Goal: Obtain resource: Download file/media

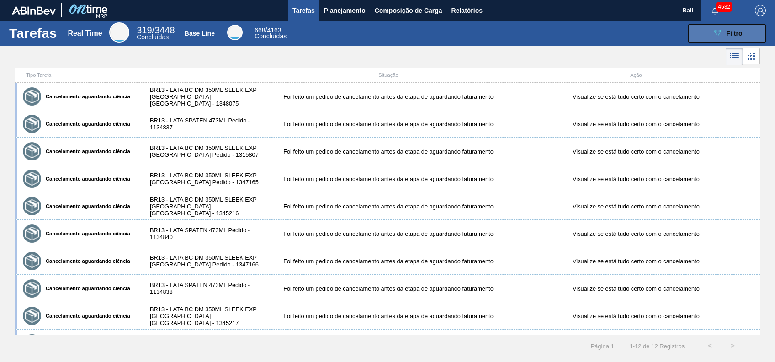
click at [743, 33] on button "089F7B8B-B2A5-4AFE-B5C0-19BA573D28AC Filtro" at bounding box center [727, 33] width 78 height 18
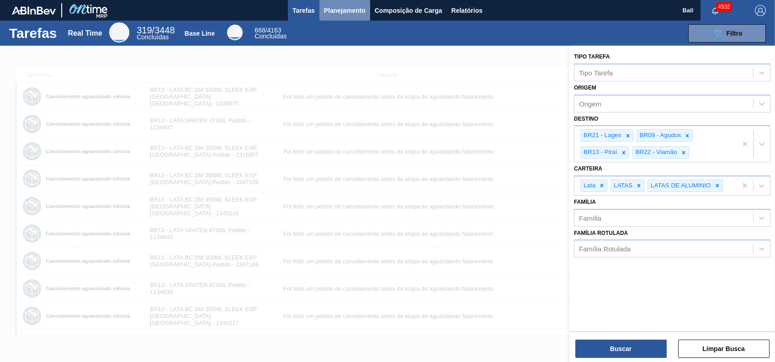
click at [349, 14] on span "Planejamento" at bounding box center [345, 10] width 42 height 11
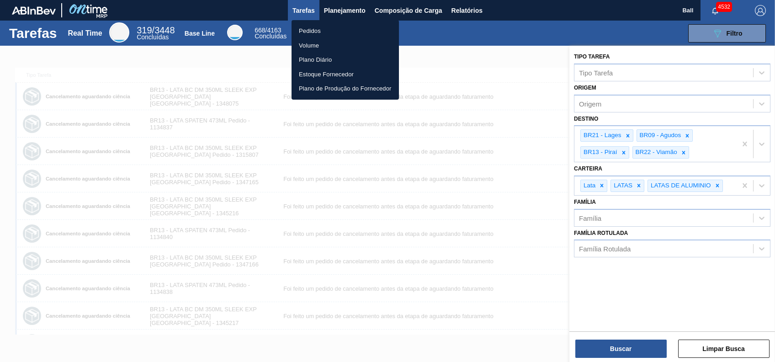
drag, startPoint x: 297, startPoint y: 40, endPoint x: 303, endPoint y: 39, distance: 5.6
click at [297, 40] on li "Volume" at bounding box center [345, 45] width 107 height 15
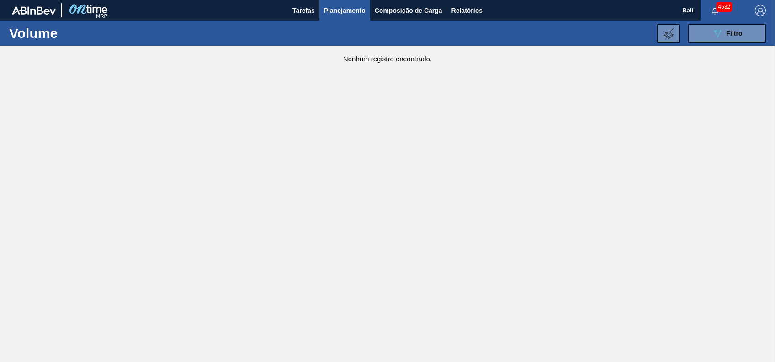
click at [751, 44] on div "089F7B8B-B2A5-4AFE-B5C0-19BA573D28AC Filtro Código Volume Etapa Volume de Negoc…" at bounding box center [456, 33] width 627 height 27
click at [750, 33] on button "089F7B8B-B2A5-4AFE-B5C0-19BA573D28AC Filtro" at bounding box center [727, 33] width 78 height 18
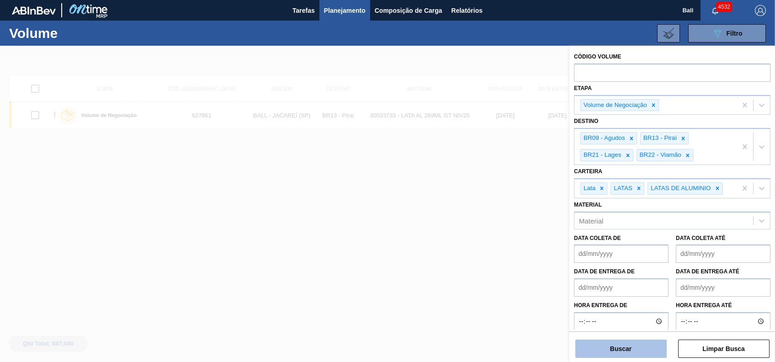
click at [644, 347] on button "Buscar" at bounding box center [620, 348] width 91 height 18
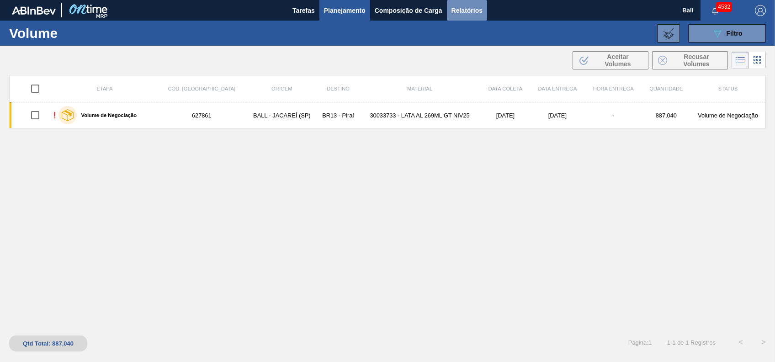
click at [467, 12] on span "Relatórios" at bounding box center [466, 10] width 31 height 11
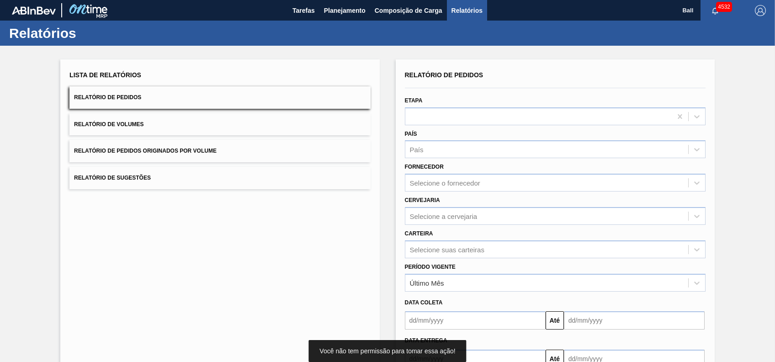
click at [284, 124] on button "Relatório de Volumes" at bounding box center [219, 124] width 301 height 22
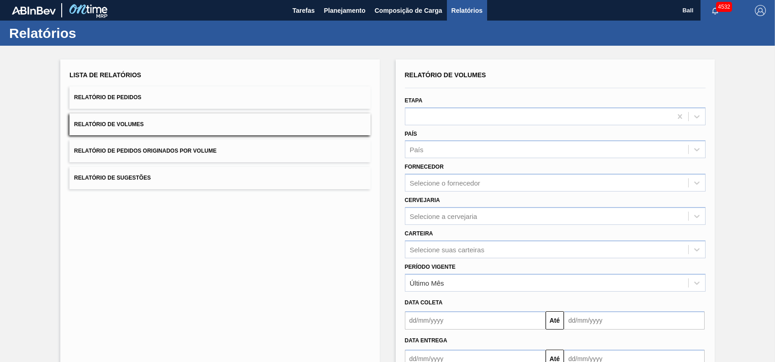
click at [544, 158] on div "Fornecedor Selecione o fornecedor" at bounding box center [555, 174] width 308 height 33
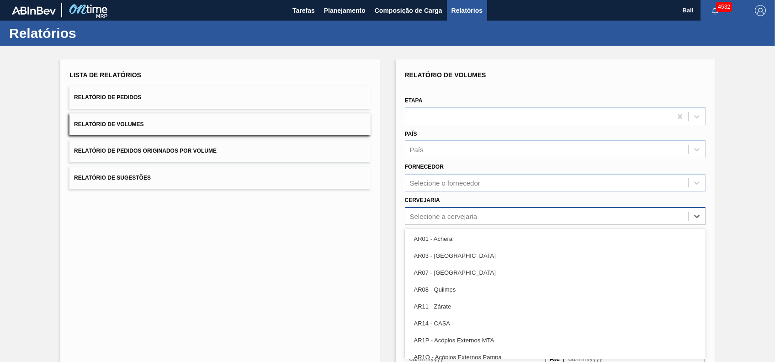
click at [540, 222] on div "Relatório de Volumes Etapa País País Fornecedor Selecione o fornecedor Cervejar…" at bounding box center [555, 218] width 301 height 299
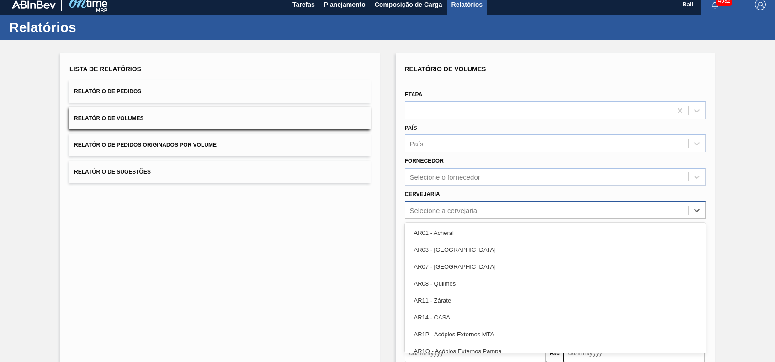
scroll to position [7, 0]
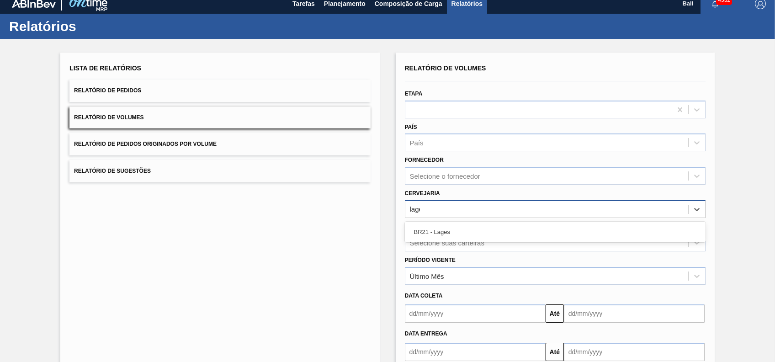
type input "lages"
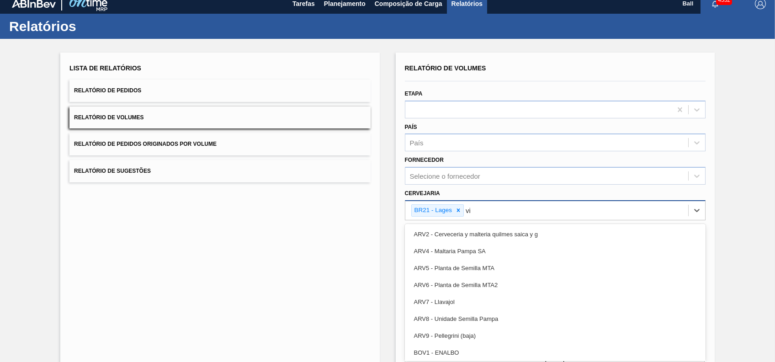
type input "via"
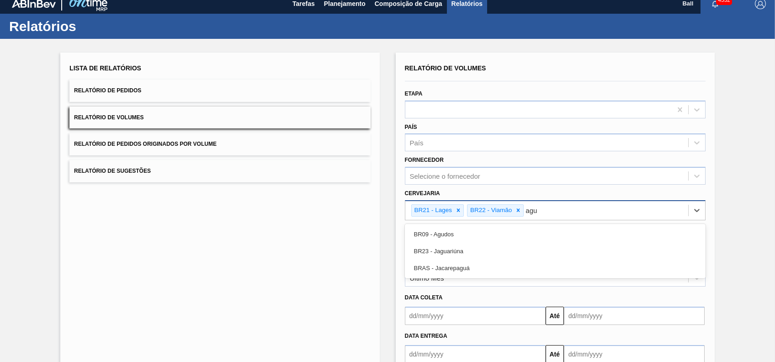
type input "agud"
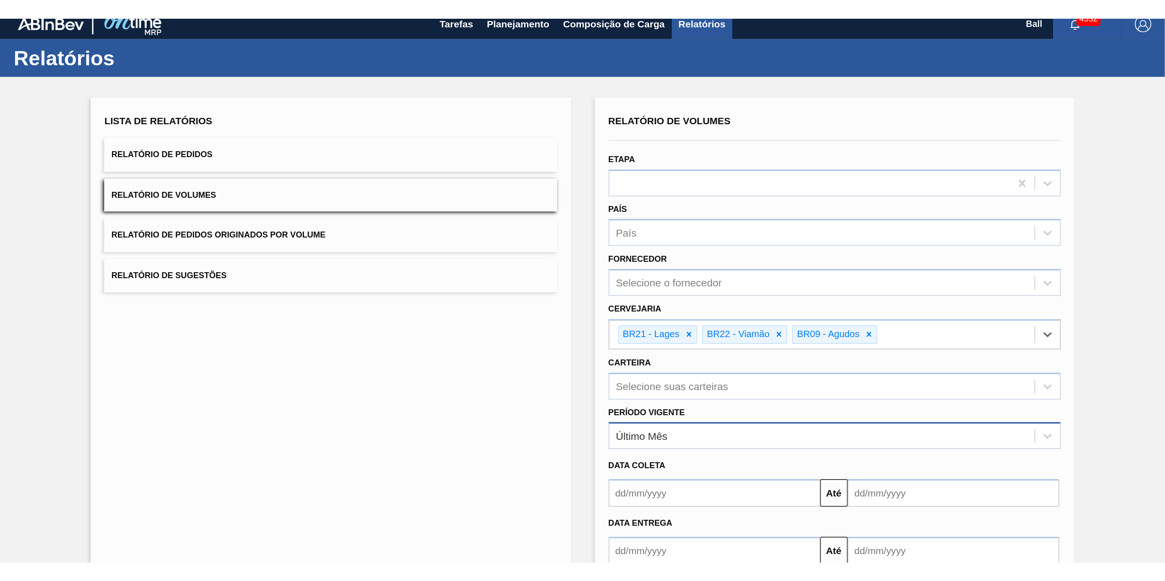
scroll to position [62, 0]
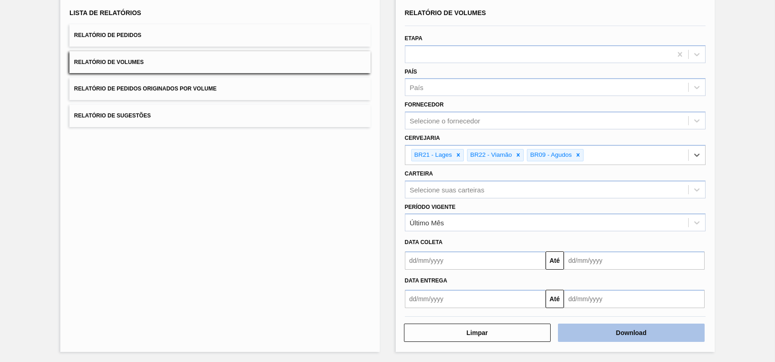
click at [615, 333] on button "Download" at bounding box center [631, 332] width 147 height 18
click at [317, 275] on div "Lista de Relatórios Relatório de Pedidos Relatório de Volumes Relatório de Pedi…" at bounding box center [219, 174] width 319 height 355
click at [152, 41] on button "Relatório de Pedidos" at bounding box center [219, 35] width 301 height 22
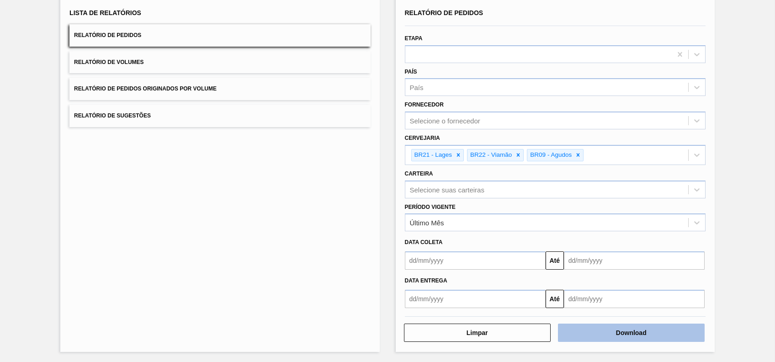
click at [597, 332] on button "Download" at bounding box center [631, 332] width 147 height 18
click at [398, 308] on div "Relatório de Pedidos Etapa País País Fornecedor Selecione o fornecedor Cervejar…" at bounding box center [555, 174] width 319 height 355
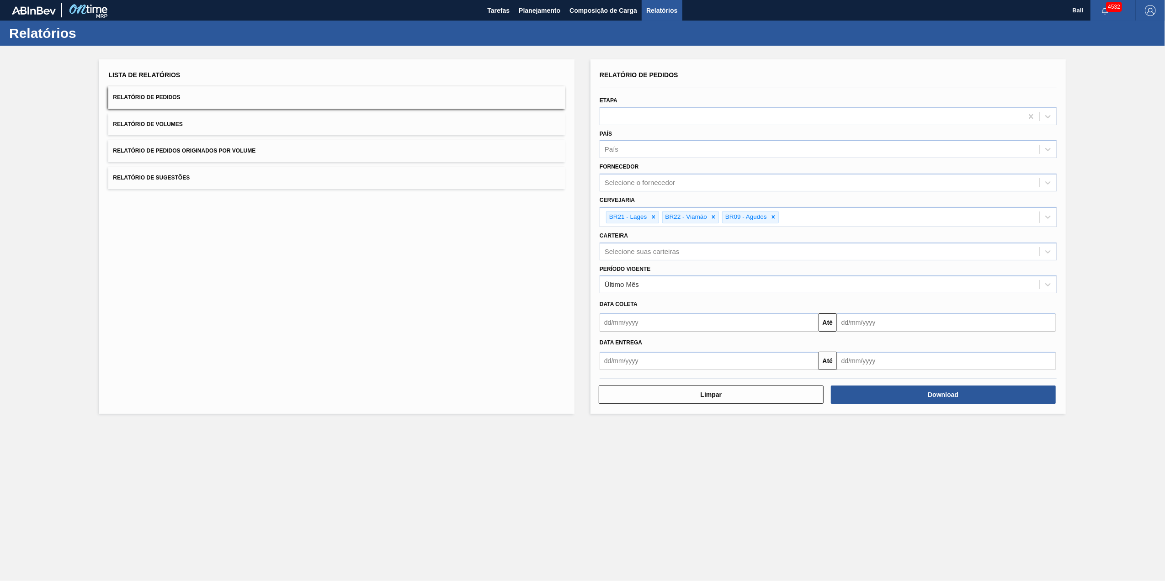
scroll to position [0, 0]
click at [225, 132] on button "Relatório de Volumes" at bounding box center [336, 124] width 457 height 22
click at [250, 101] on button "Relatório de Pedidos" at bounding box center [336, 97] width 457 height 22
click at [259, 119] on button "Relatório de Volumes" at bounding box center [336, 124] width 457 height 22
click at [251, 97] on button "Relatório de Pedidos" at bounding box center [336, 97] width 457 height 22
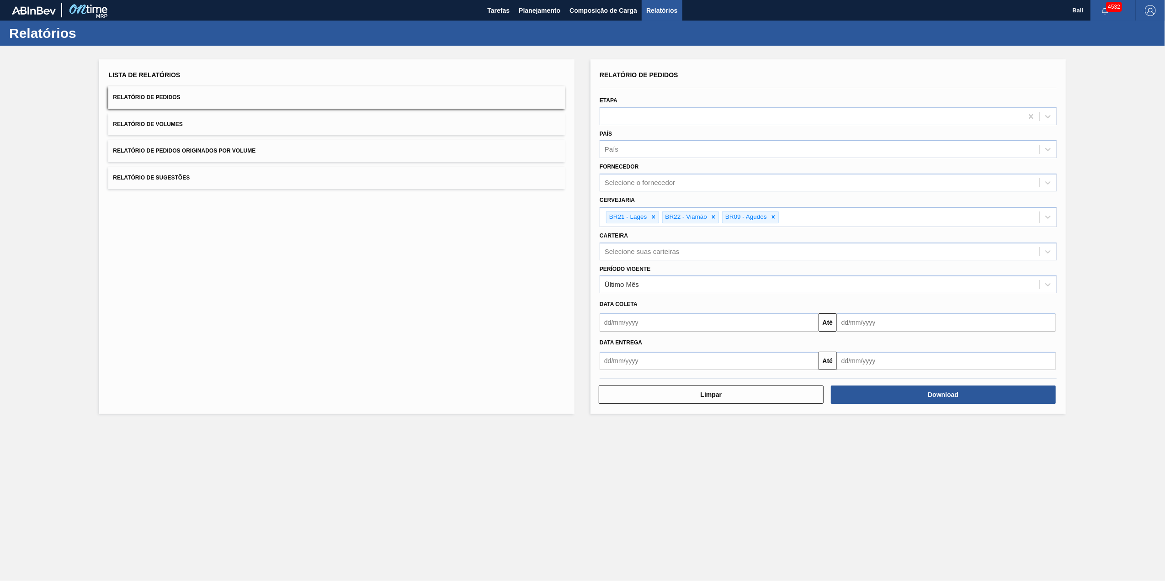
click at [245, 115] on button "Relatório de Volumes" at bounding box center [336, 124] width 457 height 22
click at [253, 97] on button "Relatório de Pedidos" at bounding box center [336, 97] width 457 height 22
click at [253, 124] on button "Relatório de Volumes" at bounding box center [336, 124] width 457 height 22
click at [257, 95] on button "Relatório de Pedidos" at bounding box center [336, 97] width 457 height 22
click at [247, 125] on button "Relatório de Volumes" at bounding box center [336, 124] width 457 height 22
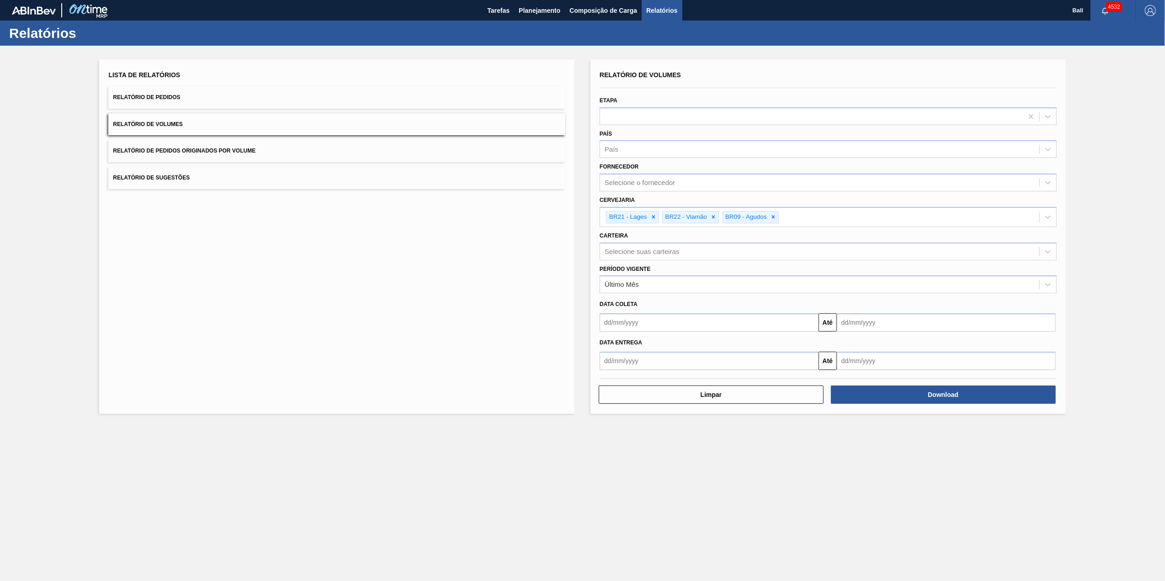
click at [185, 101] on button "Relatório de Pedidos" at bounding box center [336, 97] width 457 height 22
click at [178, 94] on span "Relatório de Pedidos" at bounding box center [146, 97] width 67 height 6
